Goal: Find specific page/section: Find specific page/section

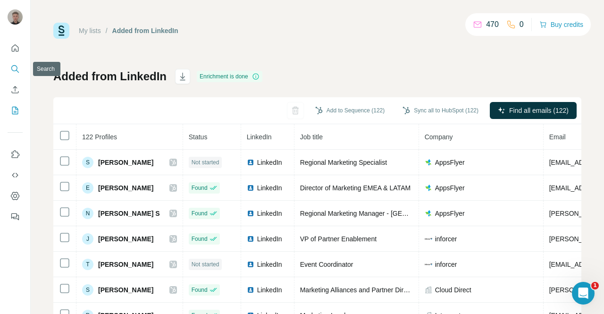
click at [9, 69] on button "Search" at bounding box center [15, 68] width 15 height 17
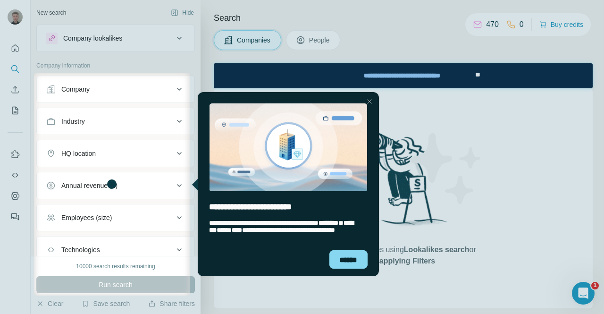
click at [370, 104] on div "Close Step" at bounding box center [369, 101] width 11 height 11
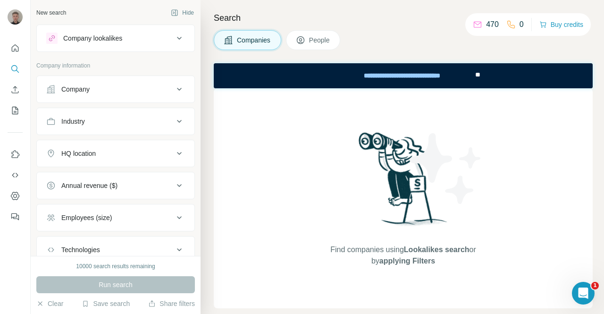
click at [316, 36] on span "People" at bounding box center [320, 39] width 22 height 9
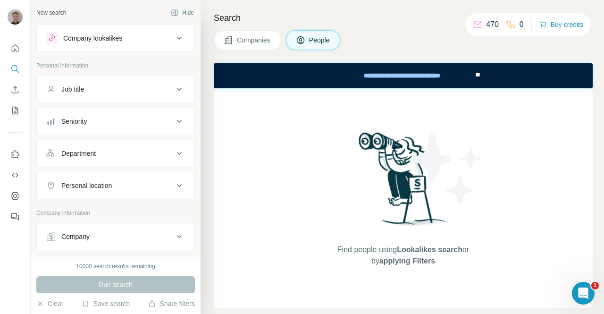
click at [256, 40] on span "Companies" at bounding box center [254, 39] width 34 height 9
